Goal: Task Accomplishment & Management: Complete application form

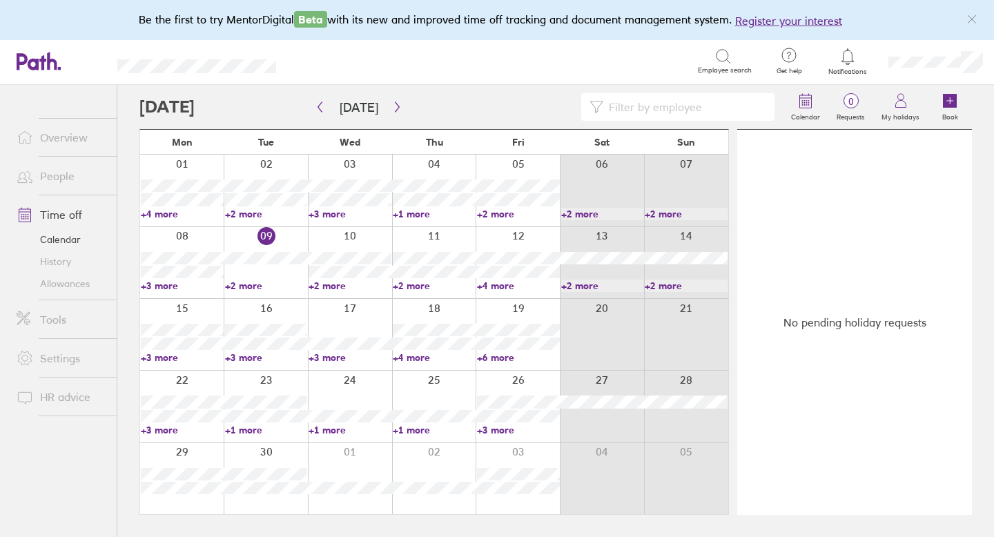
click at [72, 212] on link "Time off" at bounding box center [61, 215] width 111 height 28
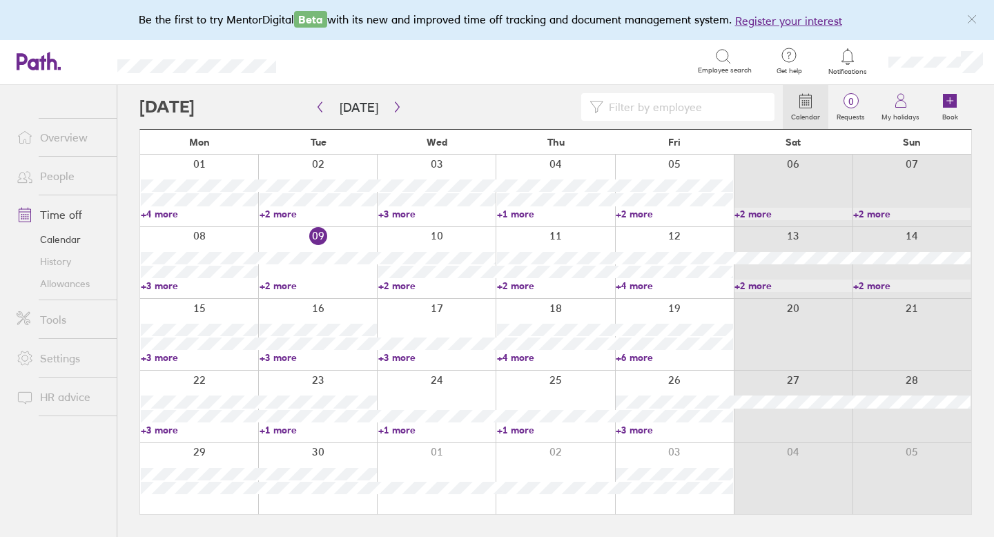
click at [81, 284] on link "Allowances" at bounding box center [61, 284] width 111 height 22
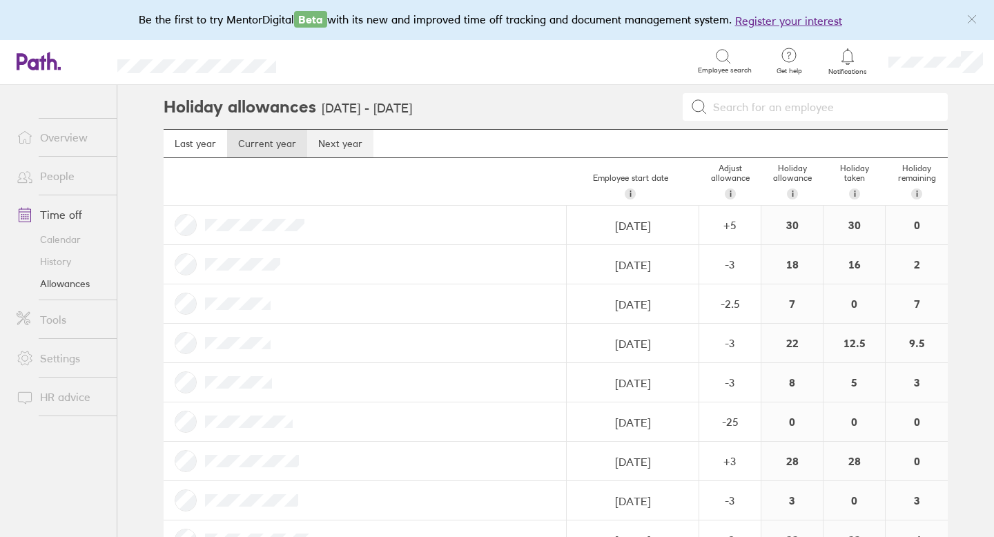
click at [344, 147] on link "Next year" at bounding box center [340, 144] width 66 height 28
click at [67, 175] on link "People" at bounding box center [61, 176] width 111 height 28
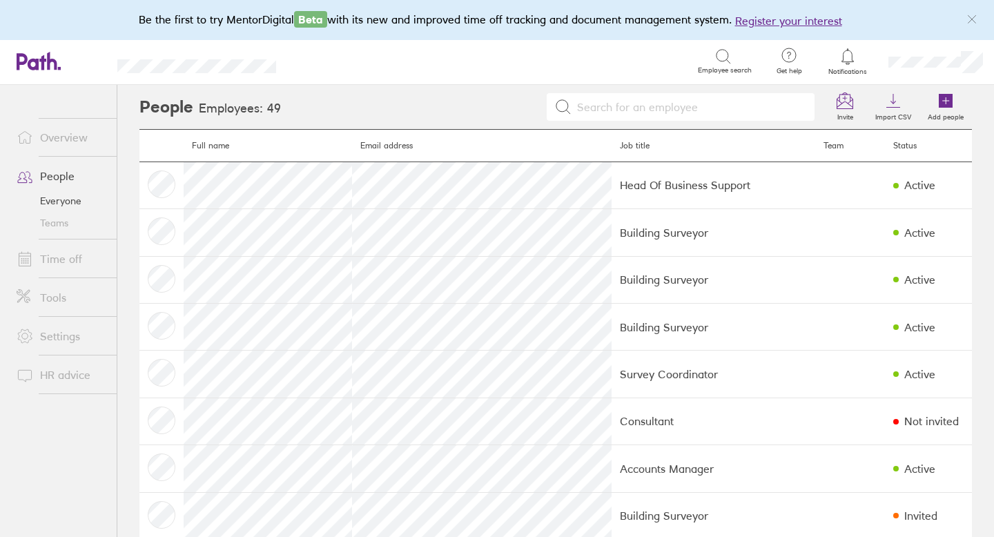
click at [59, 259] on link "Time off" at bounding box center [61, 259] width 111 height 28
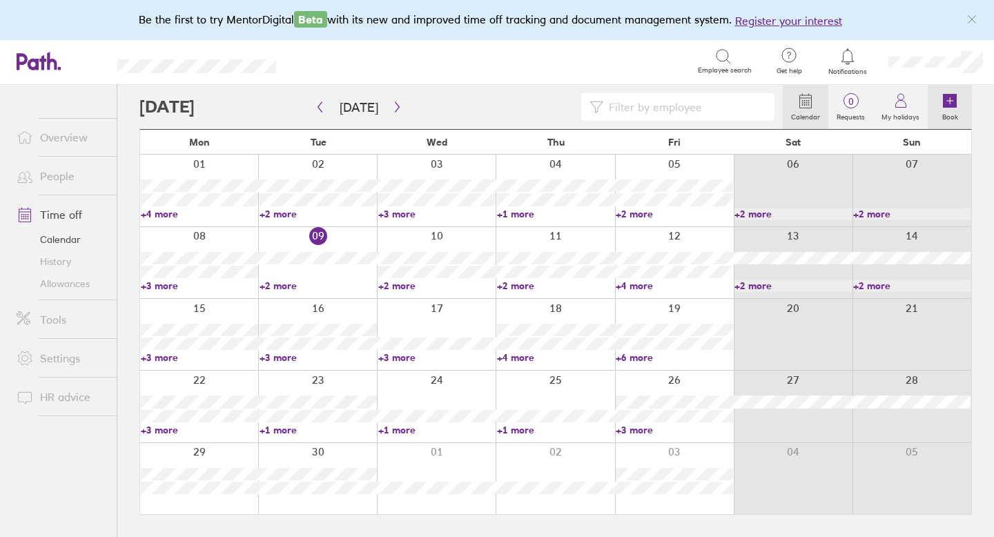
click at [952, 99] on icon at bounding box center [950, 101] width 14 height 14
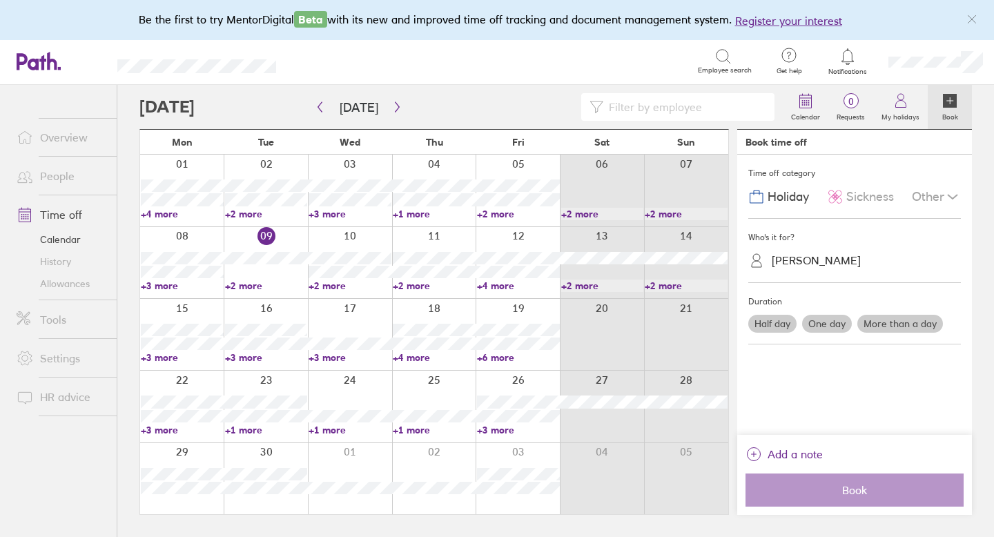
click at [814, 265] on div "[PERSON_NAME]" at bounding box center [816, 260] width 89 height 13
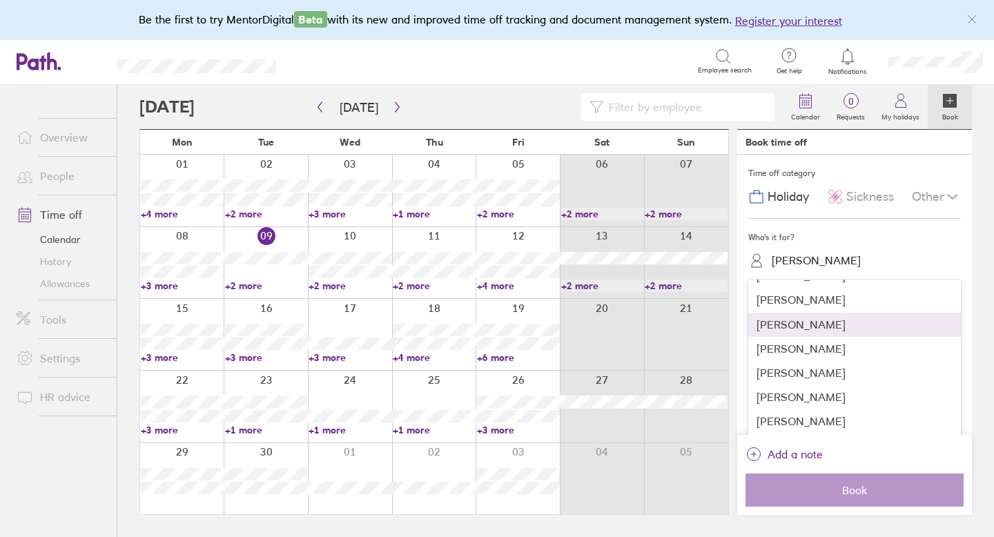
scroll to position [75, 0]
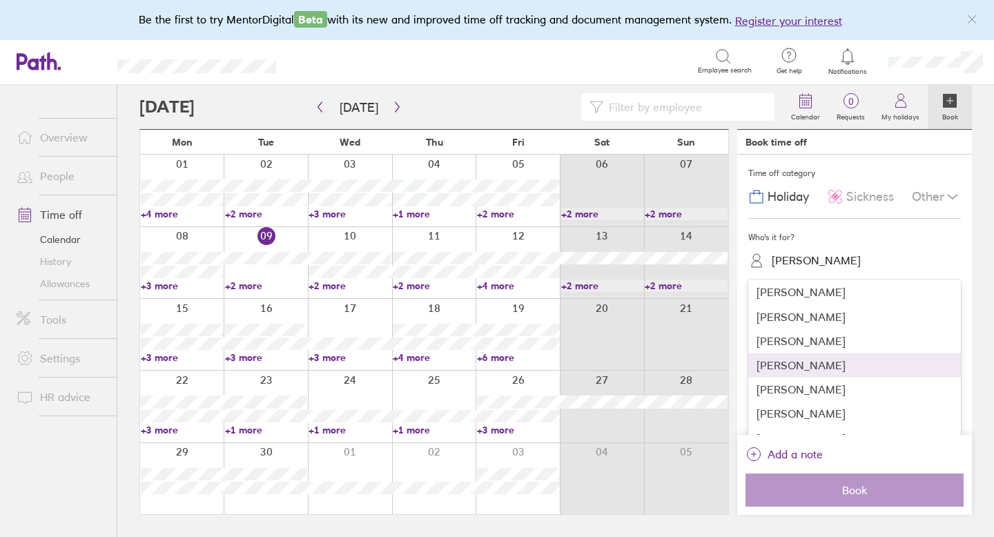
click at [796, 366] on div "[PERSON_NAME]" at bounding box center [854, 365] width 213 height 24
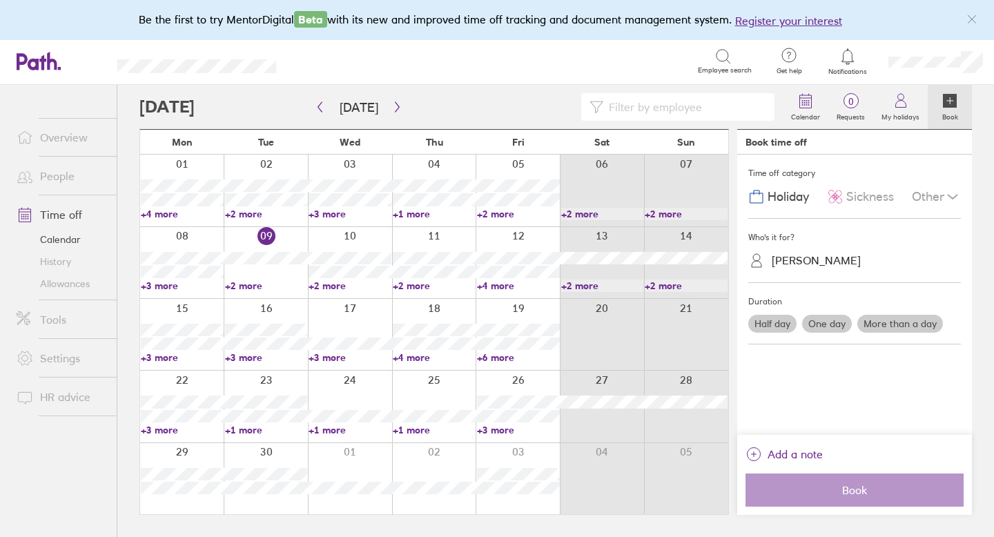
click at [875, 320] on label "More than a day" at bounding box center [900, 324] width 86 height 18
click at [0, 0] on input "More than a day" at bounding box center [0, 0] width 0 height 0
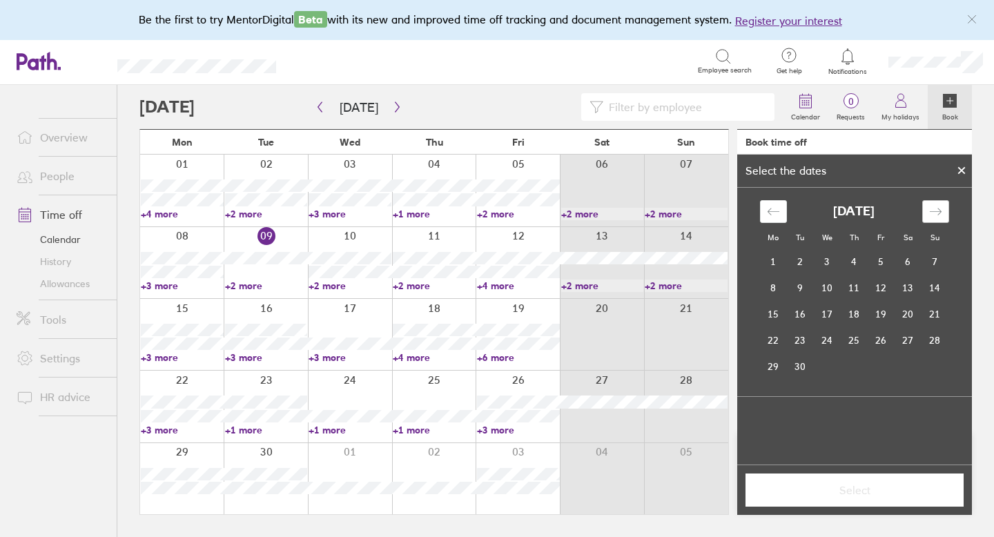
click at [936, 210] on icon "Move forward to switch to the next month." at bounding box center [935, 211] width 13 height 13
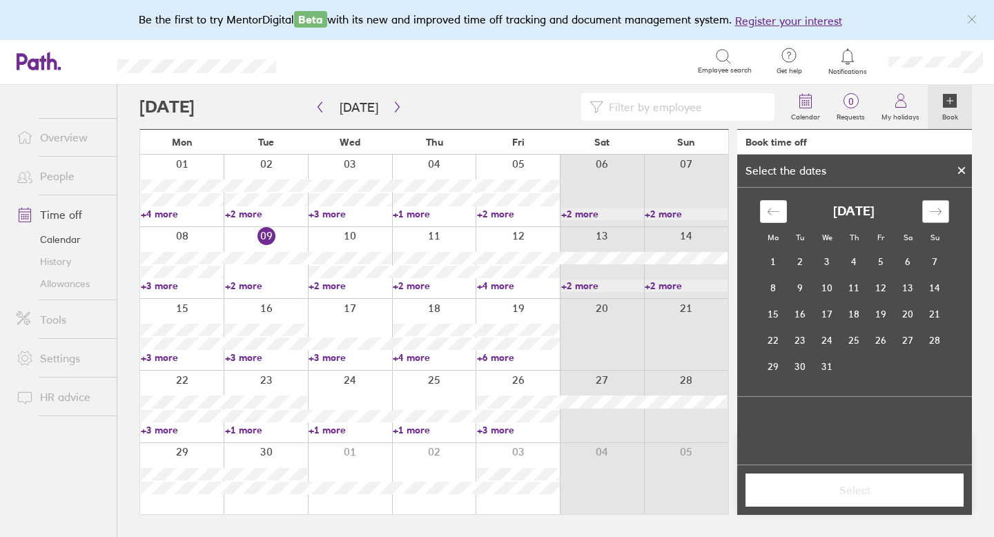
click at [936, 210] on icon "Move forward to switch to the next month." at bounding box center [935, 211] width 13 height 13
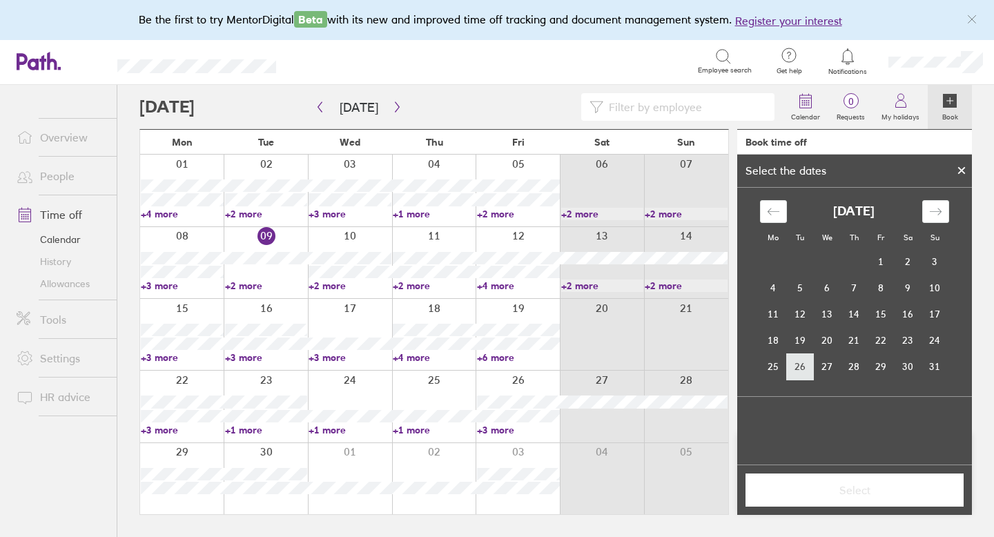
click at [805, 360] on td "26" at bounding box center [800, 366] width 27 height 26
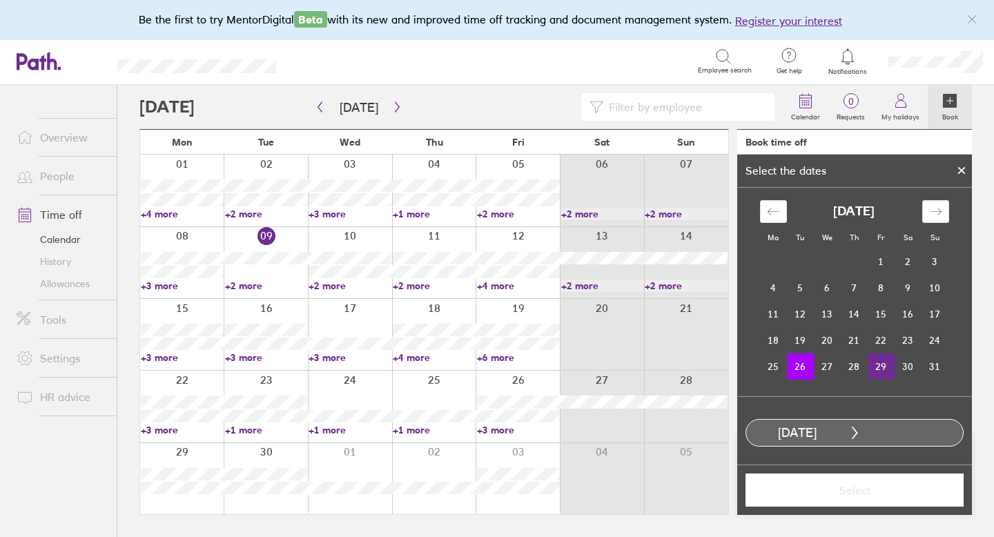
click at [876, 361] on td "29" at bounding box center [880, 366] width 27 height 26
click at [878, 491] on span "Select" at bounding box center [854, 490] width 199 height 12
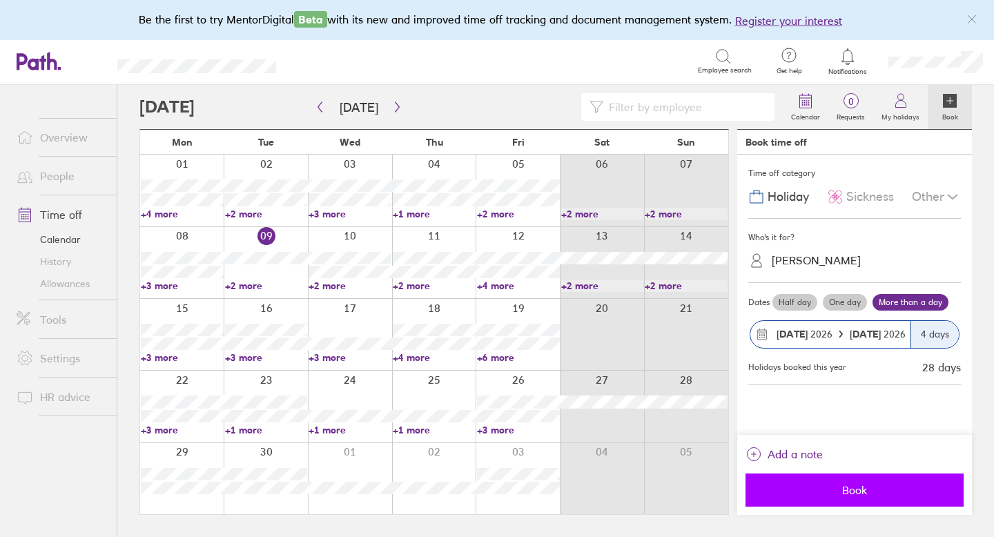
click at [850, 493] on span "Book" at bounding box center [854, 490] width 199 height 12
